Goal: Task Accomplishment & Management: Use online tool/utility

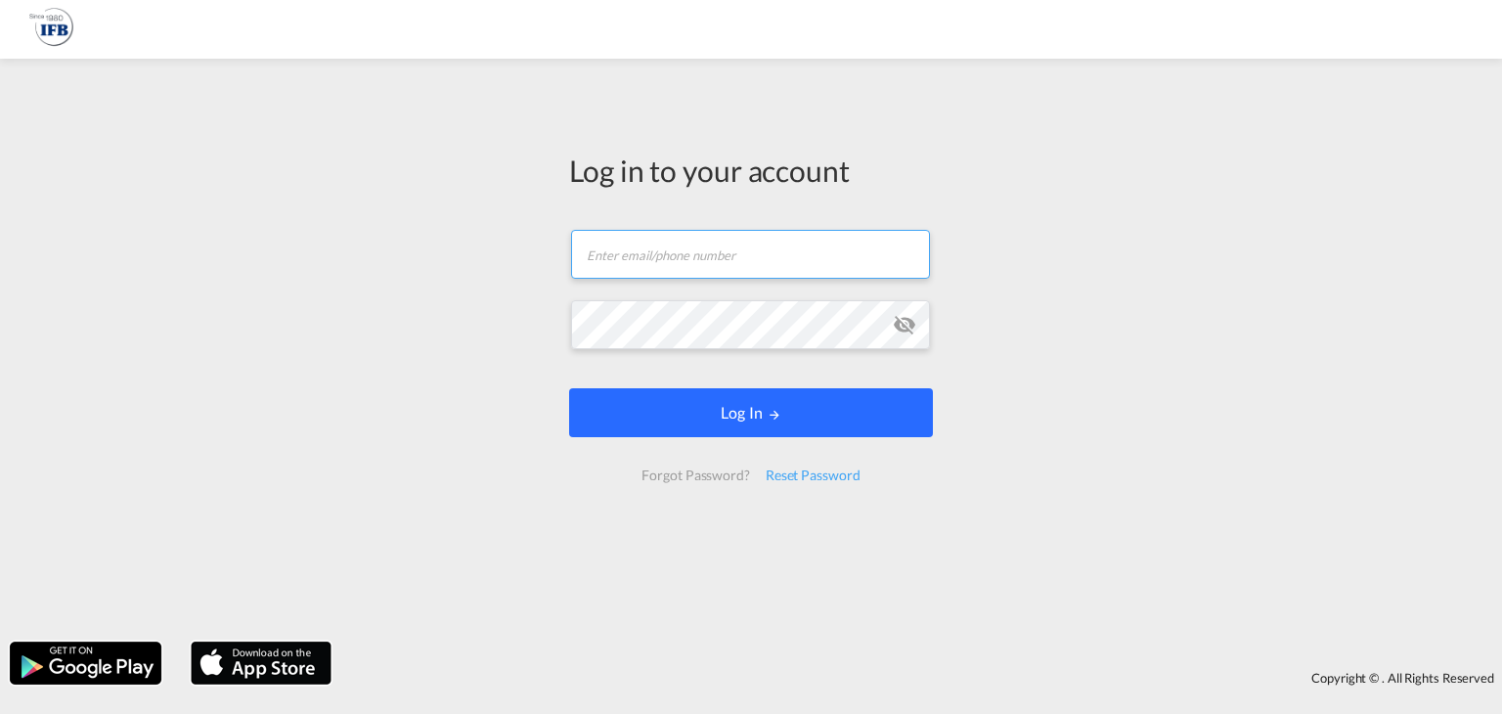
type input "[PERSON_NAME][EMAIL_ADDRESS][DOMAIN_NAME]"
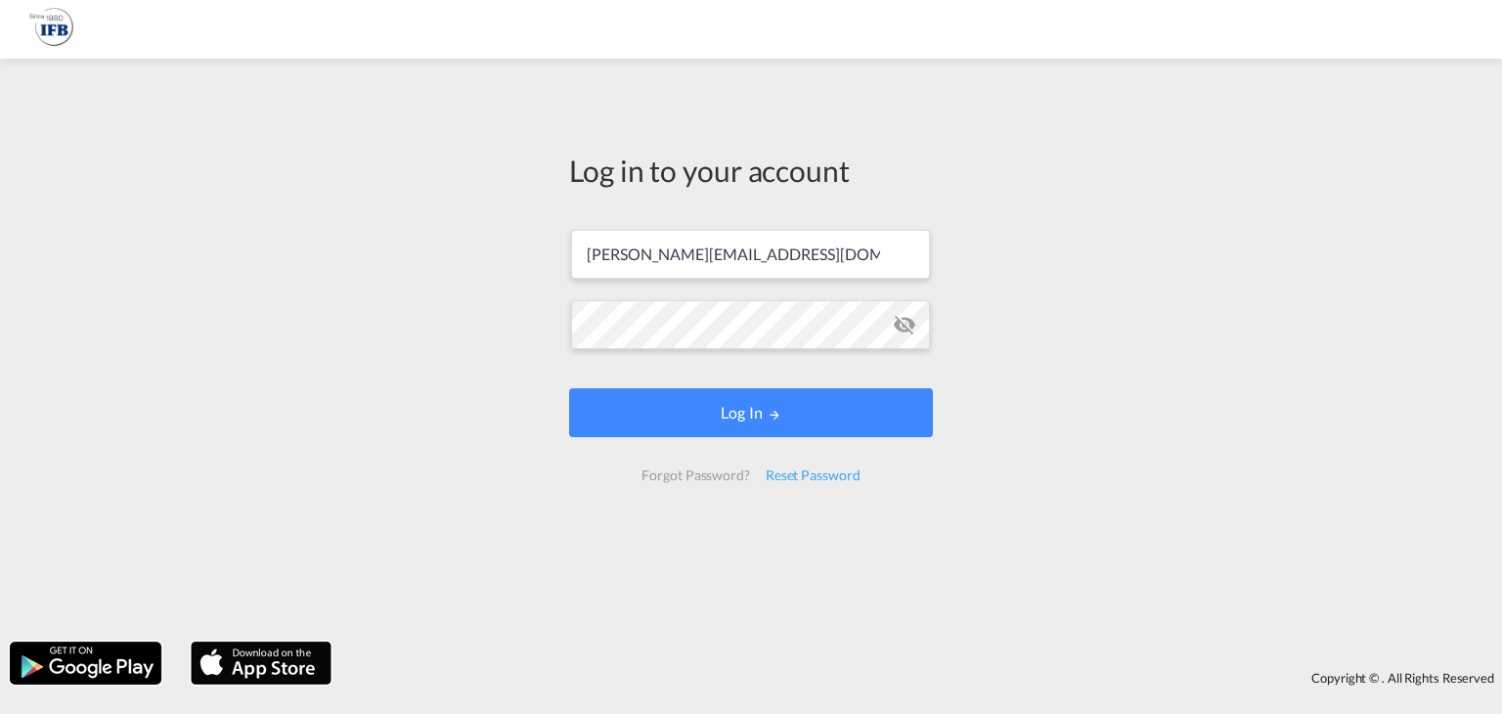
drag, startPoint x: 814, startPoint y: 435, endPoint x: 806, endPoint y: 444, distance: 11.8
click at [806, 444] on form "[PERSON_NAME][EMAIL_ADDRESS][DOMAIN_NAME] Email field is required Password fiel…" at bounding box center [751, 355] width 364 height 291
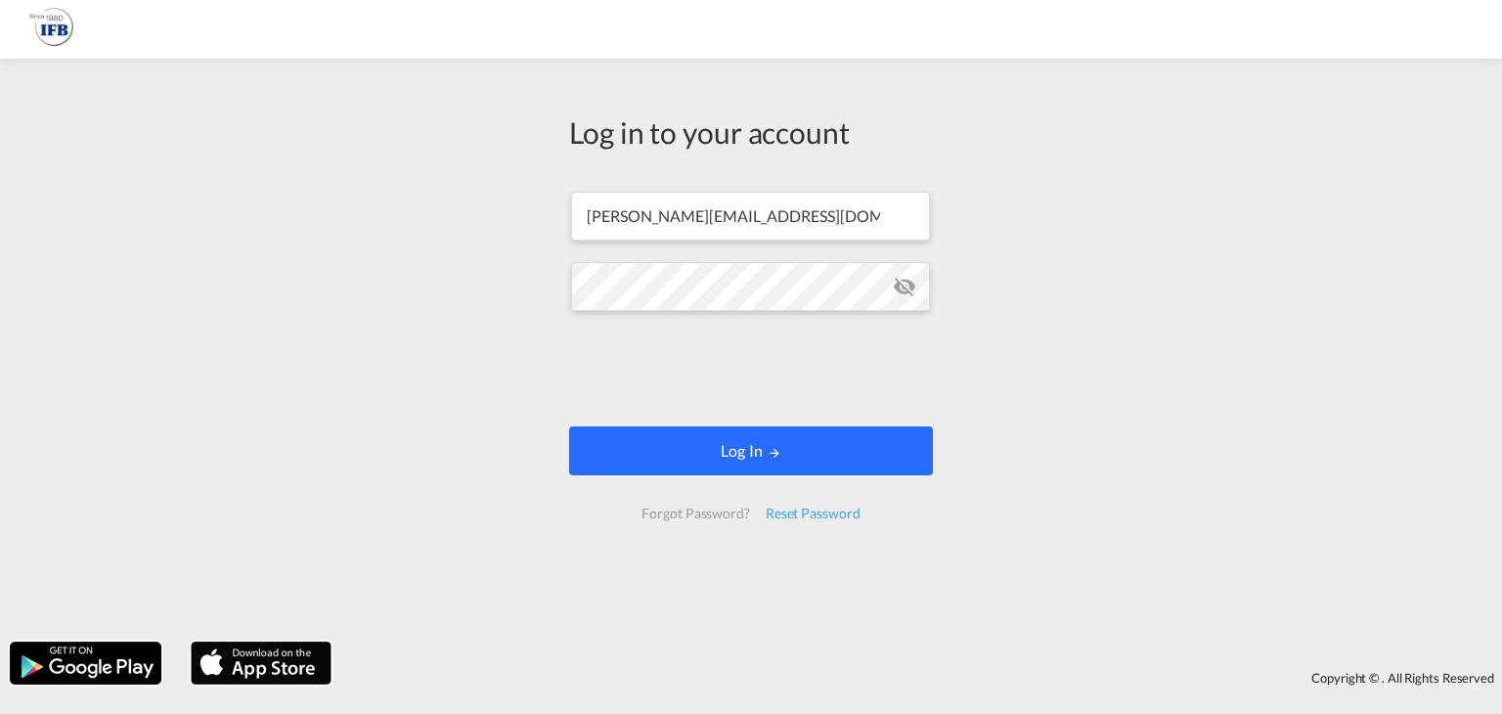
click at [723, 443] on button "Log In" at bounding box center [751, 450] width 364 height 49
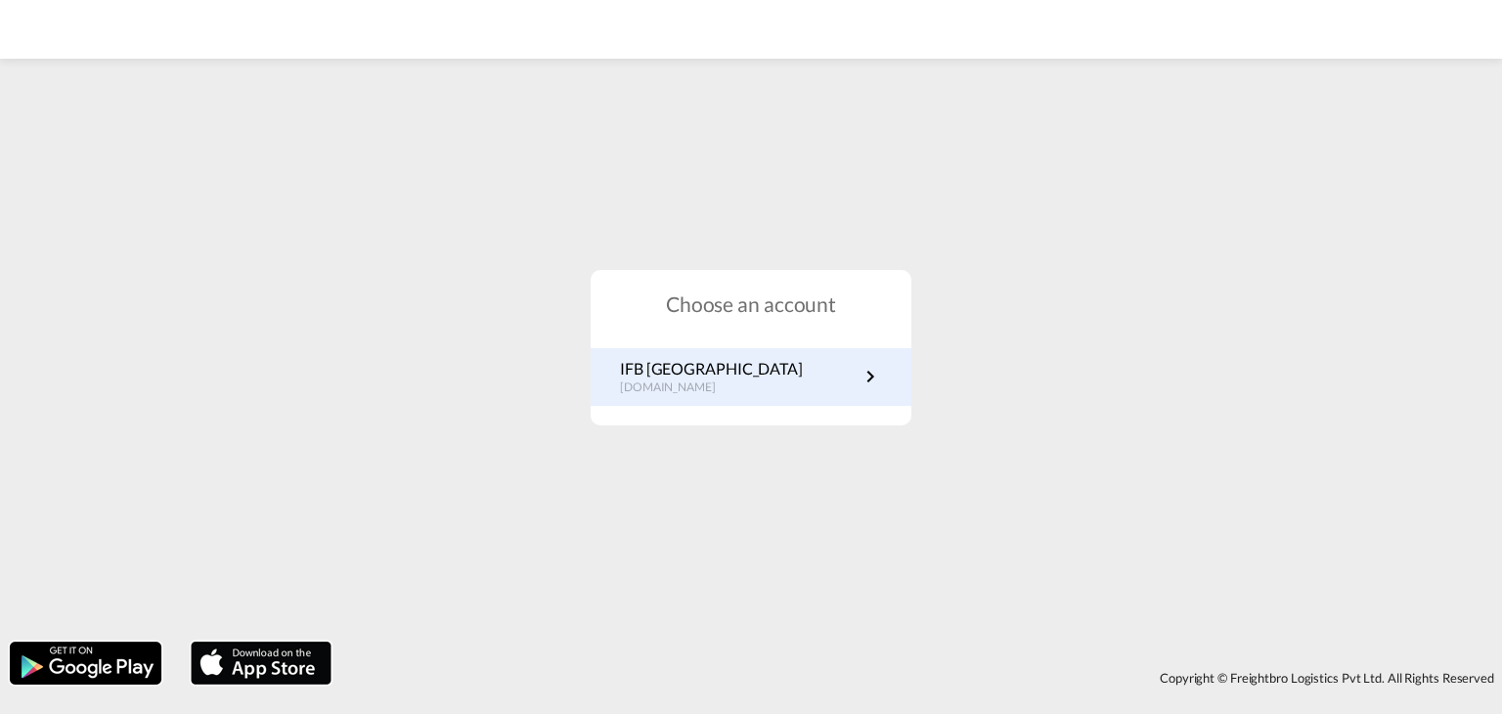
click at [627, 360] on p "IFB [GEOGRAPHIC_DATA]" at bounding box center [711, 369] width 183 height 22
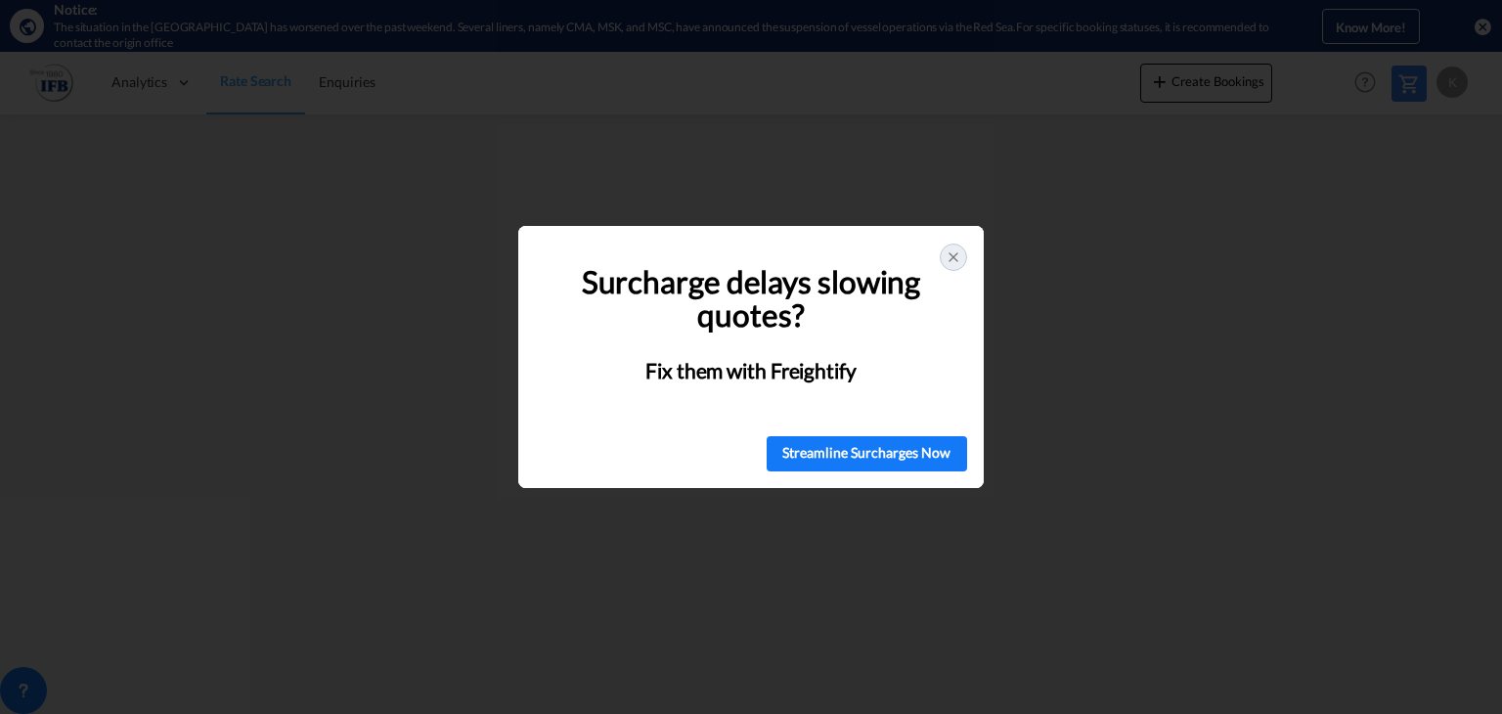
click at [948, 252] on div at bounding box center [953, 257] width 27 height 27
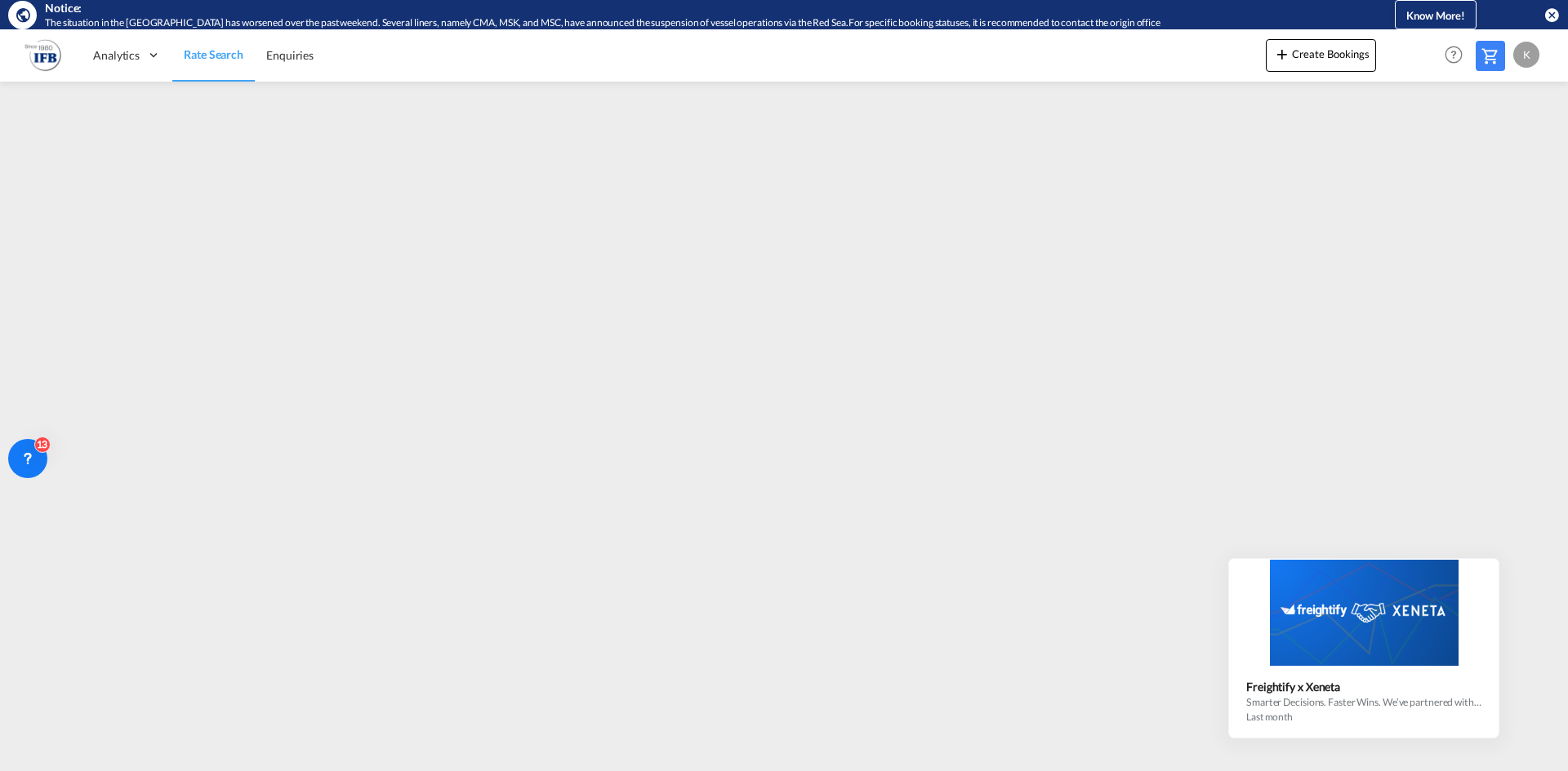
click at [1253, 559] on icon at bounding box center [1497, 561] width 12 height 12
